Goal: Leave review/rating: Share an evaluation or opinion about a product, service, or content

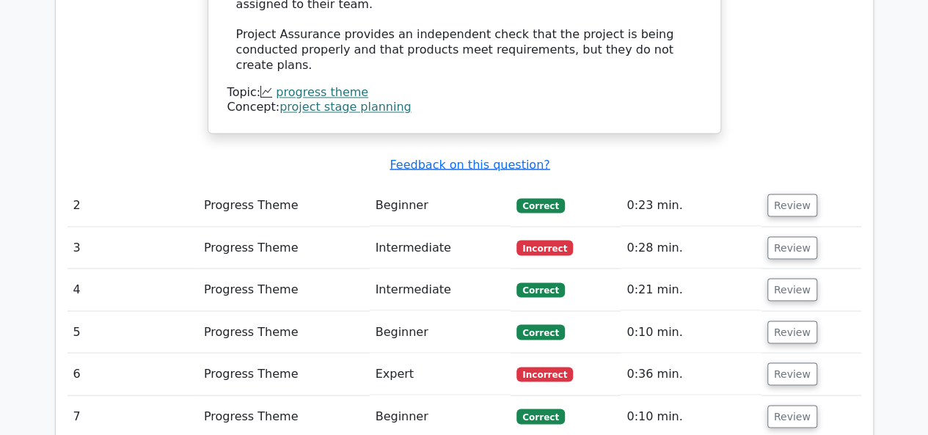
scroll to position [1298, 0]
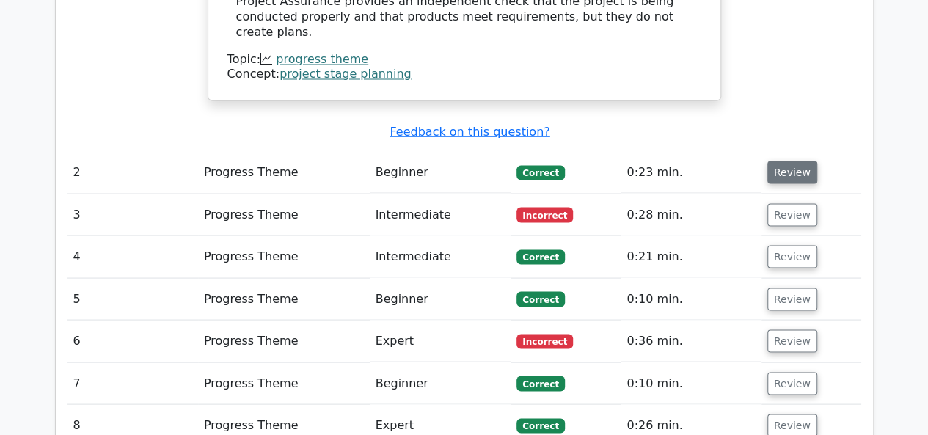
click at [791, 161] on button "Review" at bounding box center [792, 172] width 50 height 23
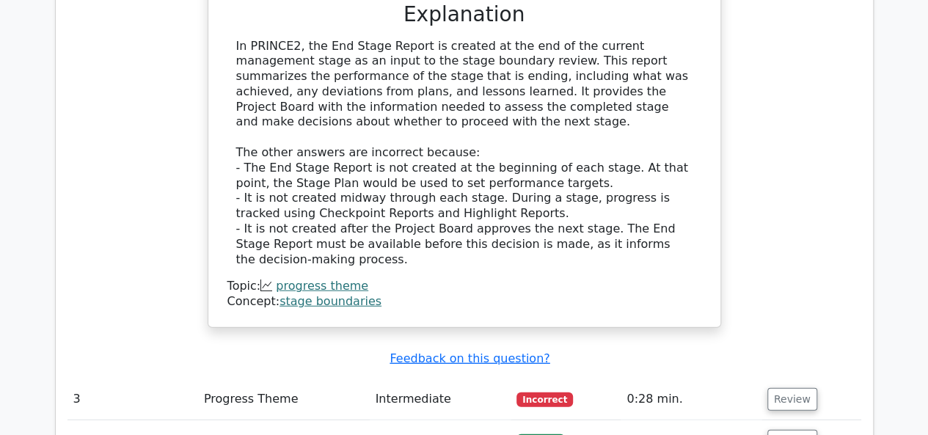
scroll to position [1885, 0]
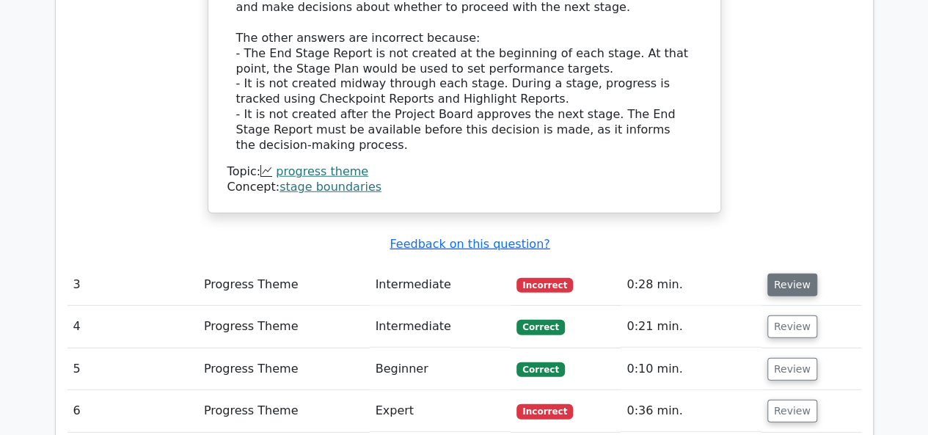
click at [787, 274] on button "Review" at bounding box center [792, 285] width 50 height 23
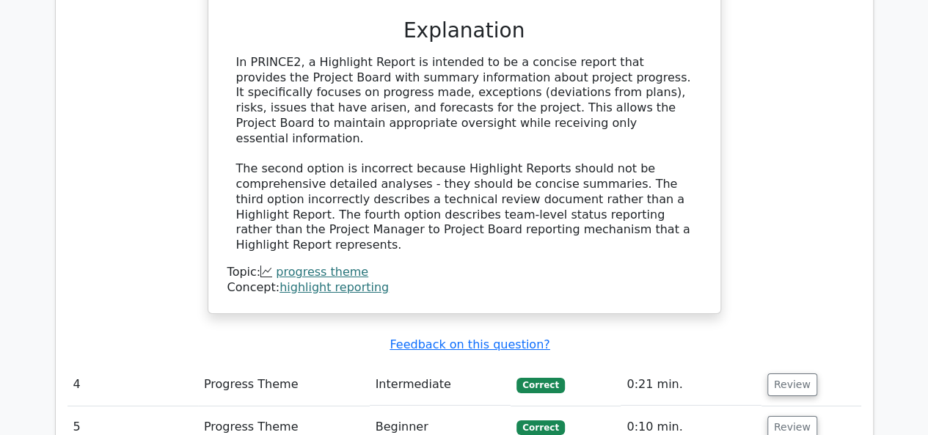
scroll to position [2501, 0]
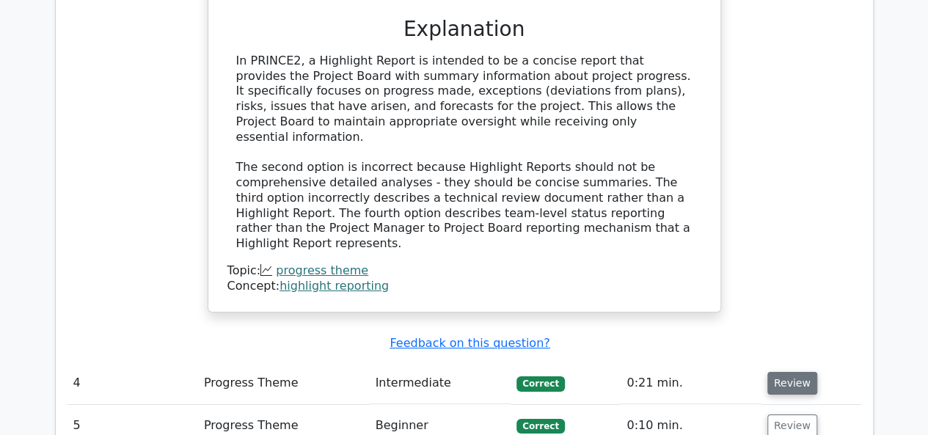
click at [789, 372] on button "Review" at bounding box center [792, 383] width 50 height 23
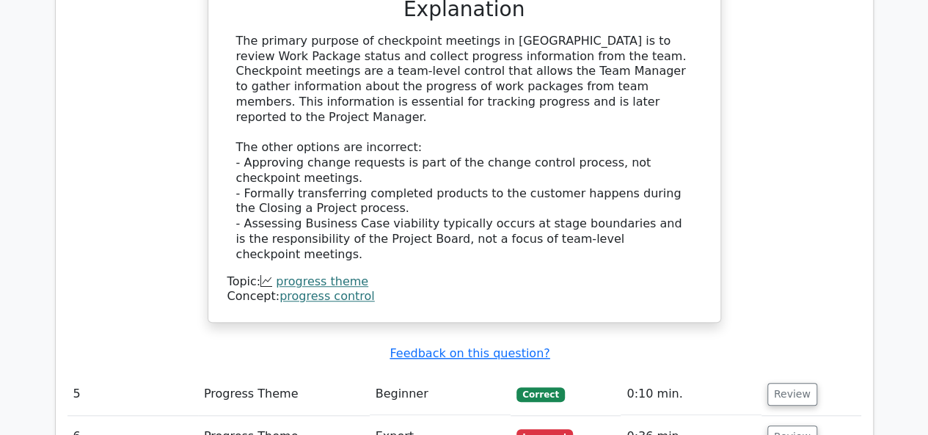
scroll to position [3235, 0]
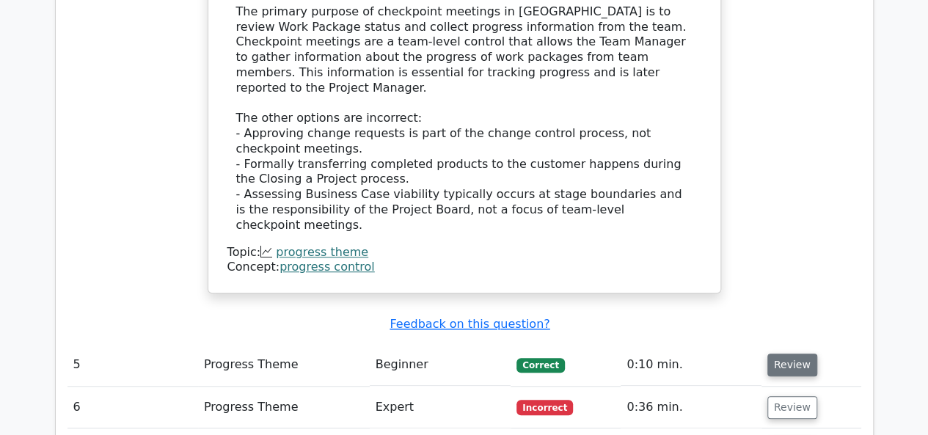
click at [798, 354] on button "Review" at bounding box center [792, 365] width 50 height 23
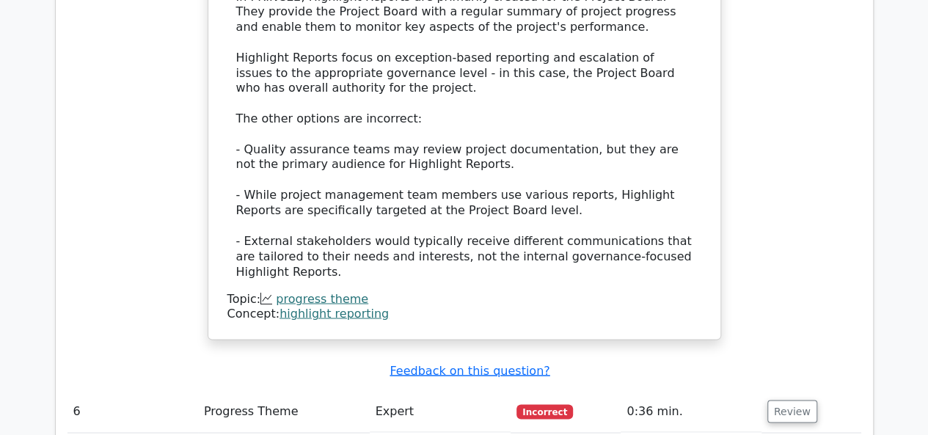
scroll to position [3939, 0]
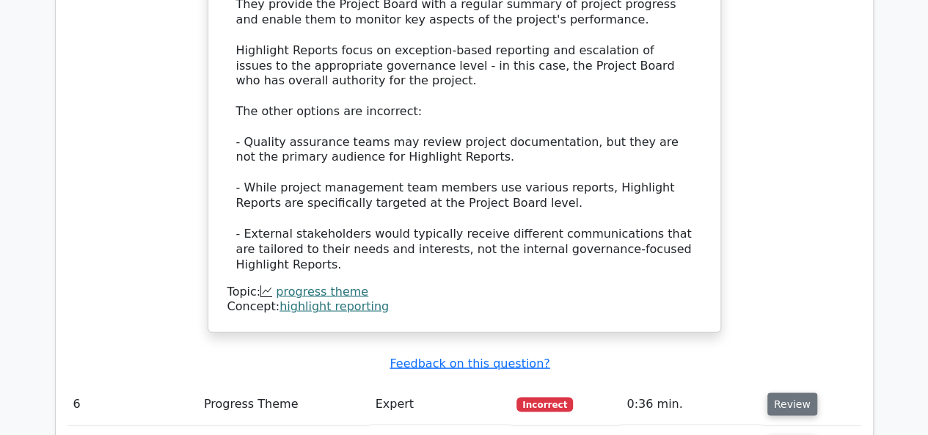
click at [786, 392] on button "Review" at bounding box center [792, 403] width 50 height 23
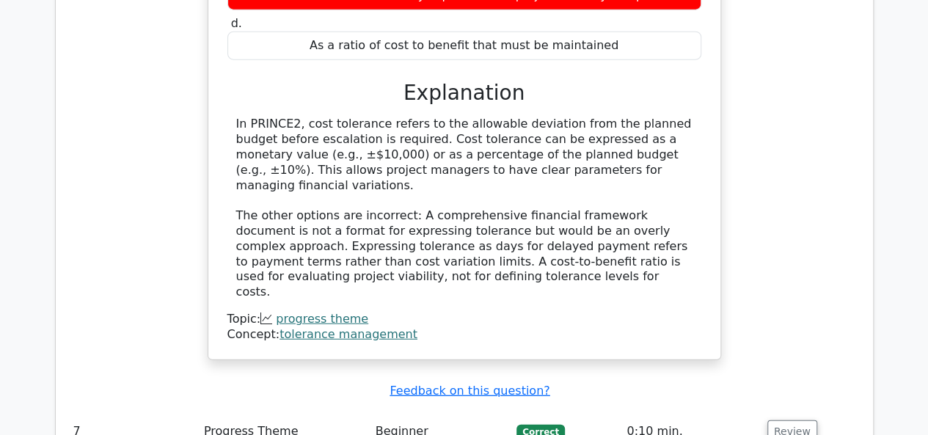
scroll to position [4585, 0]
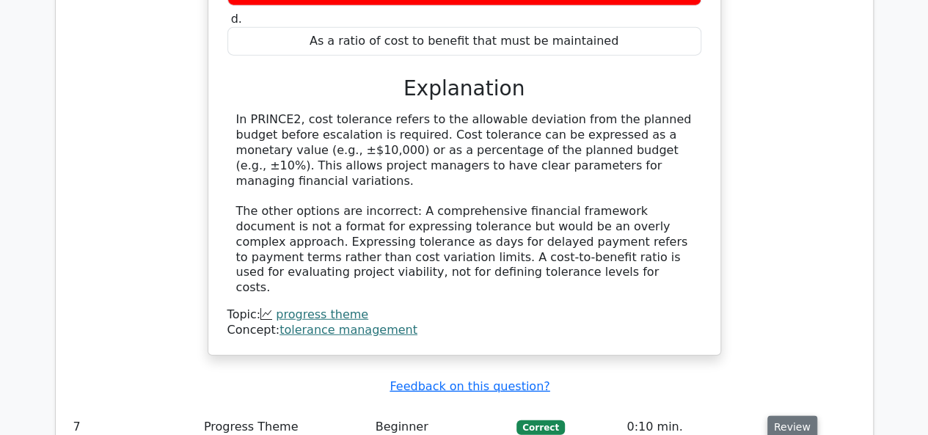
click at [783, 416] on button "Review" at bounding box center [792, 427] width 50 height 23
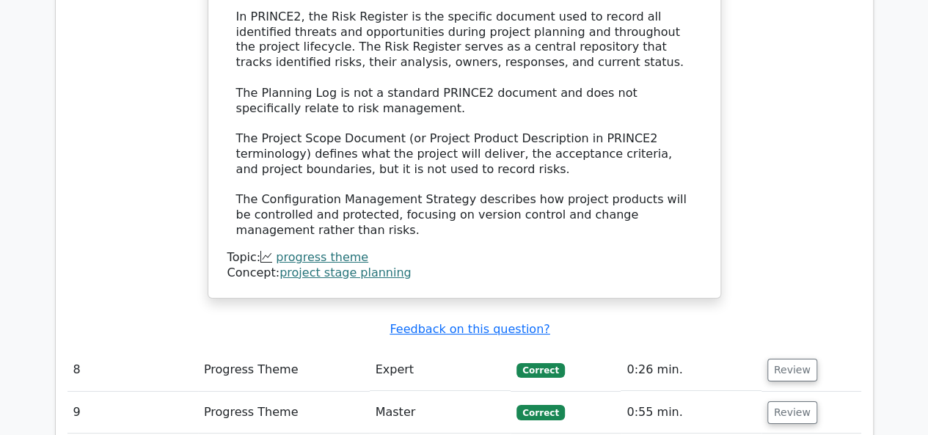
scroll to position [5347, 0]
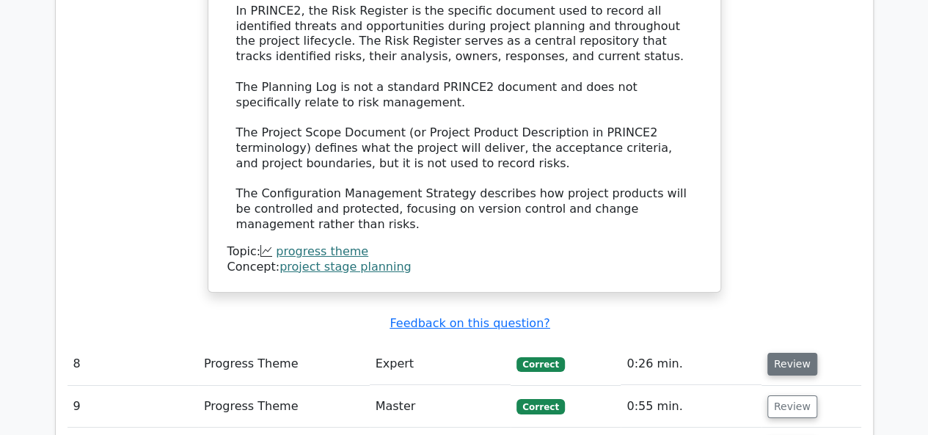
click at [794, 353] on button "Review" at bounding box center [792, 364] width 50 height 23
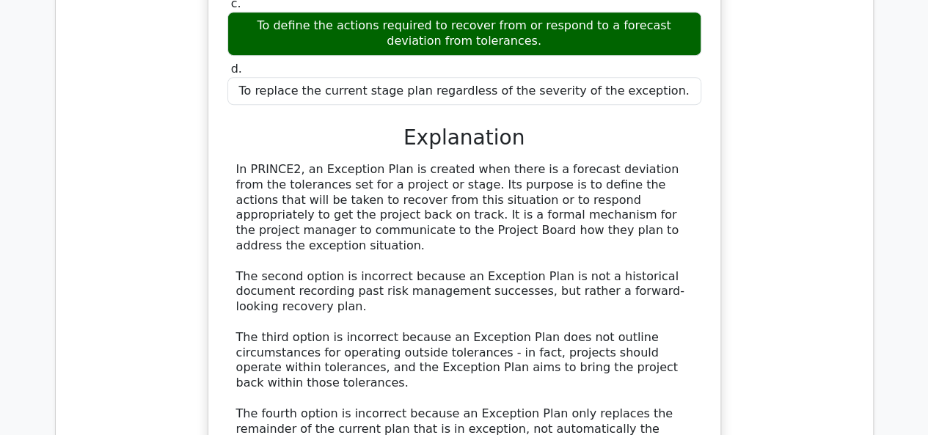
scroll to position [5964, 0]
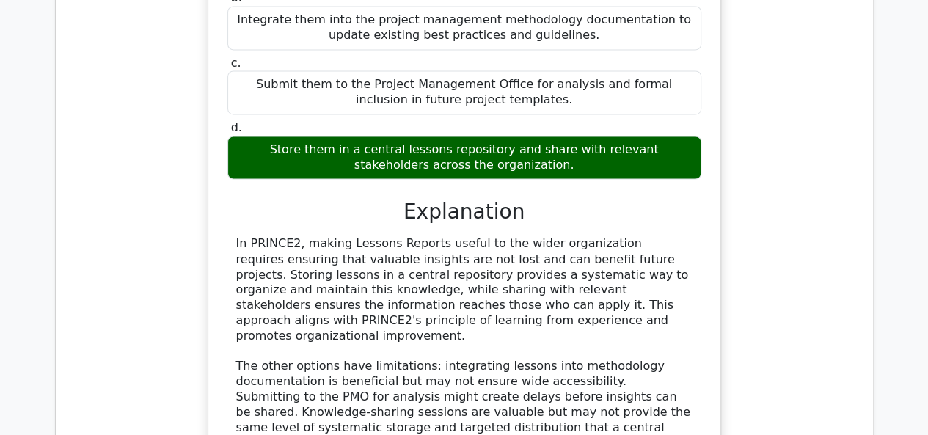
scroll to position [6726, 0]
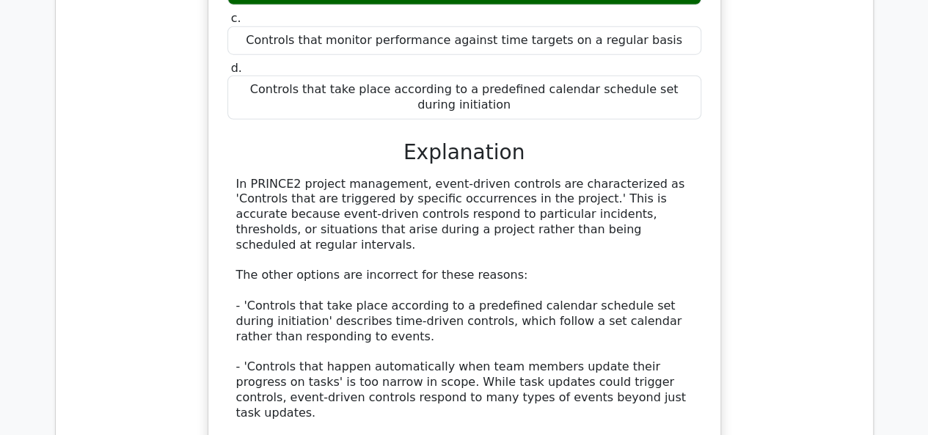
scroll to position [7489, 0]
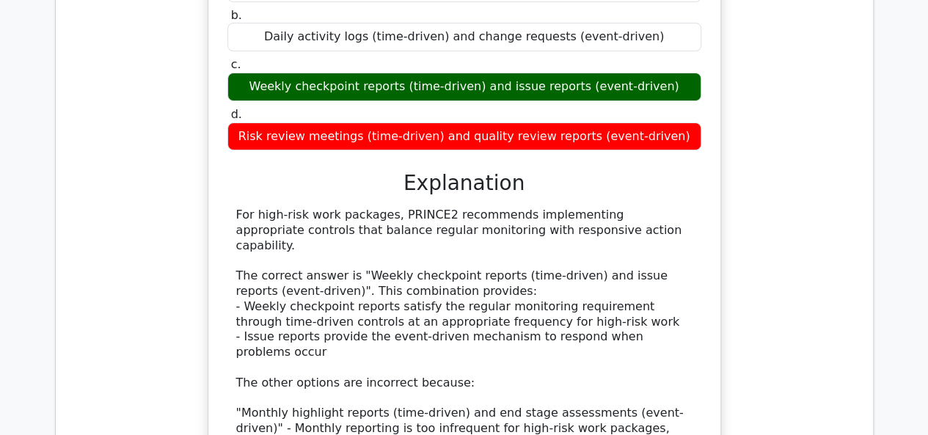
scroll to position [8308, 0]
